Goal: Task Accomplishment & Management: Use online tool/utility

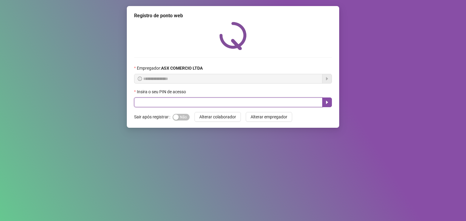
click at [163, 107] on input "text" at bounding box center [228, 103] width 188 height 10
type input "*****"
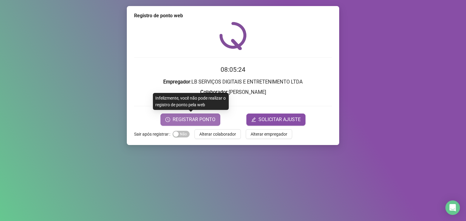
click at [209, 117] on span "REGISTRAR PONTO" at bounding box center [194, 119] width 43 height 7
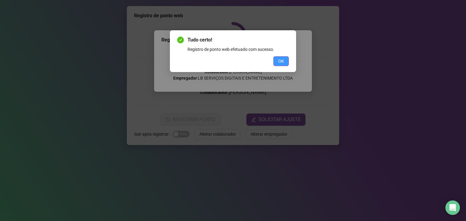
click at [278, 62] on span "OK" at bounding box center [281, 61] width 6 height 7
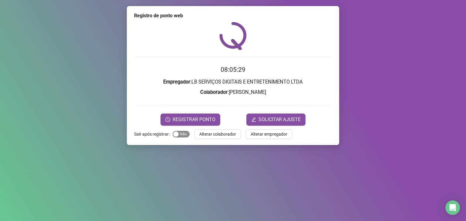
click at [185, 136] on span "Sim Não" at bounding box center [181, 134] width 17 height 7
click at [193, 120] on span "REGISTRAR PONTO" at bounding box center [194, 119] width 43 height 7
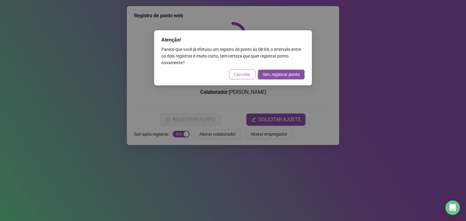
click at [244, 72] on span "Cancelar" at bounding box center [242, 74] width 17 height 7
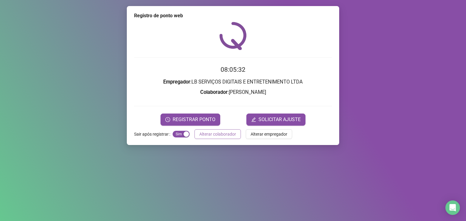
click at [225, 134] on span "Alterar colaborador" at bounding box center [217, 134] width 37 height 7
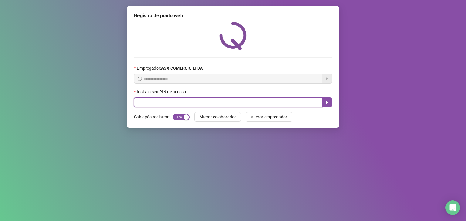
click at [204, 105] on input "text" at bounding box center [228, 103] width 188 height 10
type input "*****"
click at [330, 106] on button "button" at bounding box center [327, 103] width 10 height 10
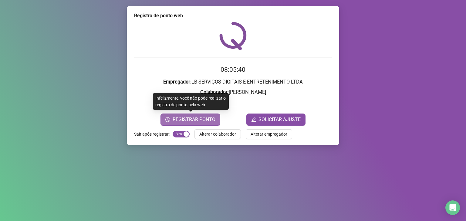
click at [194, 119] on span "REGISTRAR PONTO" at bounding box center [194, 119] width 43 height 7
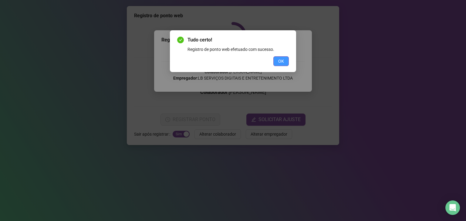
click at [274, 62] on button "OK" at bounding box center [280, 61] width 15 height 10
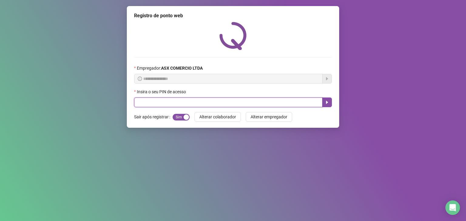
click at [185, 103] on input "text" at bounding box center [228, 103] width 188 height 10
click at [168, 103] on input "text" at bounding box center [228, 103] width 188 height 10
type input "*****"
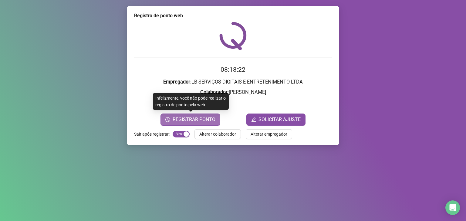
click at [180, 122] on span "REGISTRAR PONTO" at bounding box center [194, 119] width 43 height 7
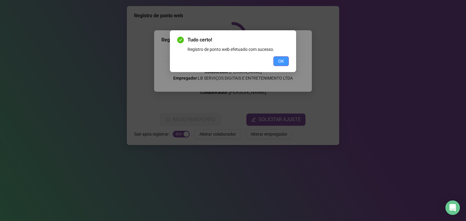
click at [276, 64] on button "OK" at bounding box center [280, 61] width 15 height 10
